Goal: Navigation & Orientation: Go to known website

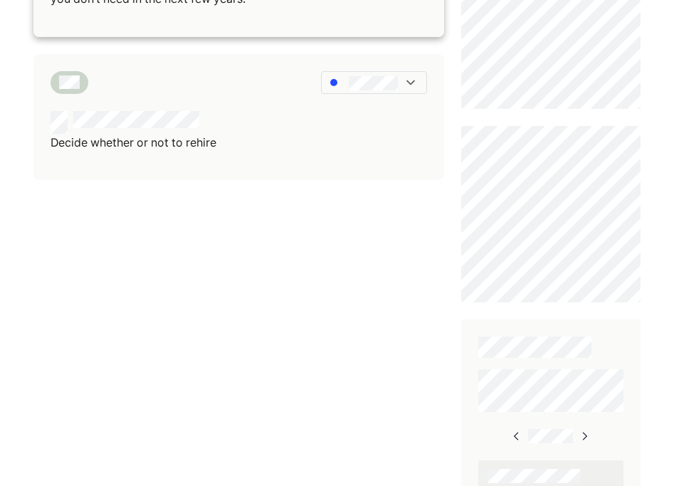
scroll to position [634, 0]
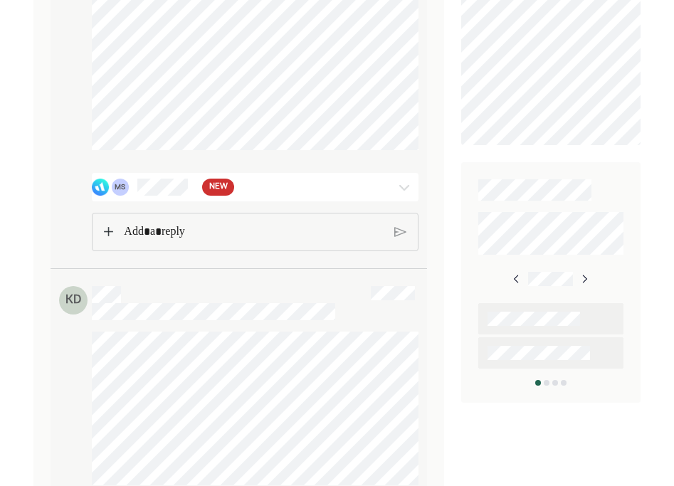
scroll to position [667, 0]
click at [398, 194] on img at bounding box center [404, 185] width 17 height 17
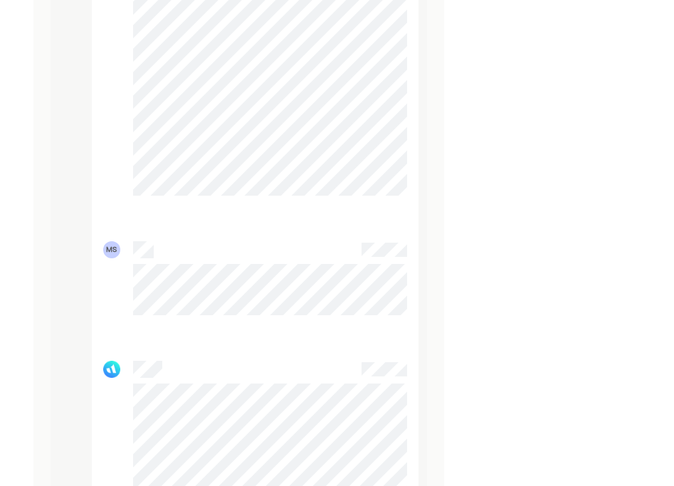
scroll to position [7641, 0]
